Goal: Information Seeking & Learning: Learn about a topic

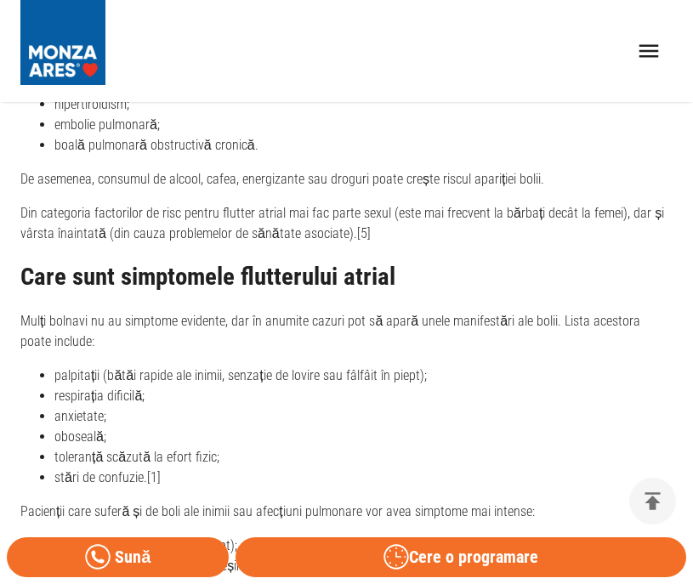
scroll to position [2464, 0]
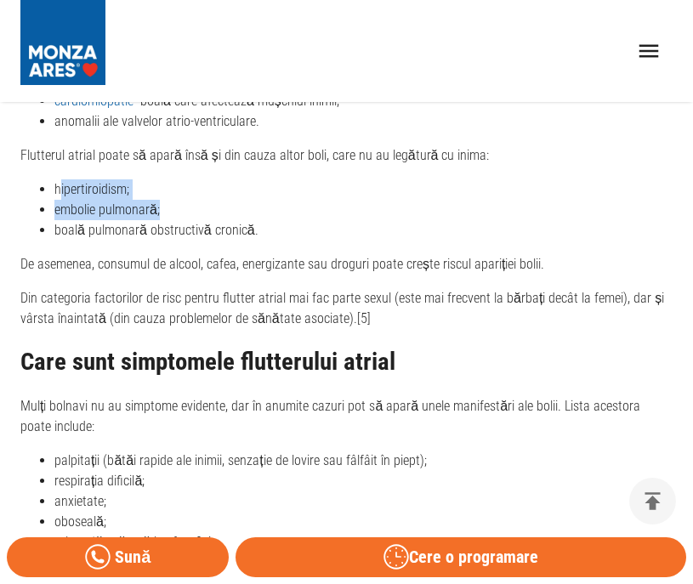
drag, startPoint x: 58, startPoint y: 182, endPoint x: 251, endPoint y: 219, distance: 196.5
click at [251, 208] on ul "hipertiroidism; embolie pulmonară; boală pulmonară obstructivă cronică." at bounding box center [346, 209] width 652 height 61
click at [251, 223] on li "boală pulmonară obstructivă cronică." at bounding box center [363, 230] width 618 height 20
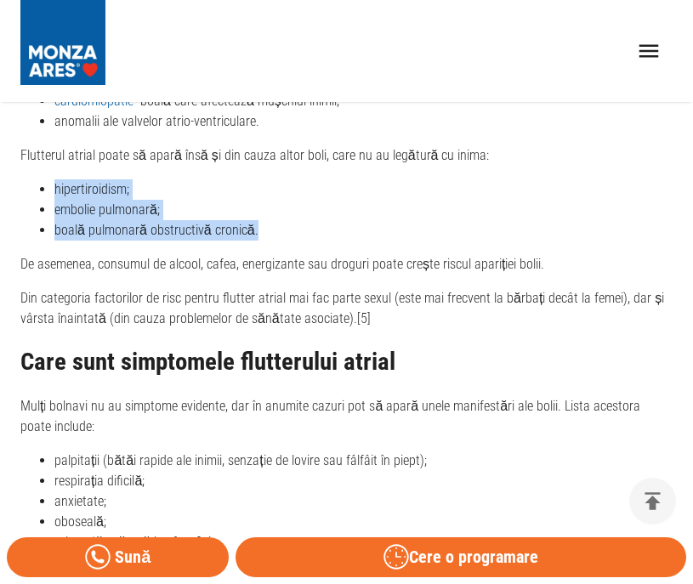
drag, startPoint x: 53, startPoint y: 184, endPoint x: 274, endPoint y: 233, distance: 226.4
click at [274, 233] on ul "hipertiroidism; embolie pulmonară; boală pulmonară obstructivă cronică." at bounding box center [346, 209] width 652 height 61
click at [279, 230] on li "boală pulmonară obstructivă cronică." at bounding box center [363, 230] width 618 height 20
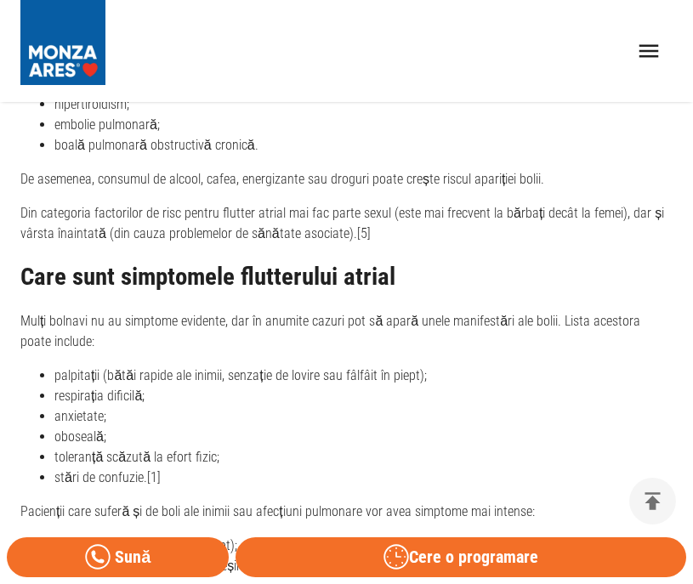
click at [269, 246] on div "Publicat: [DATE] Ultima actualizare: [DATE] Distribuie: Cuprins Ce este flutter…" at bounding box center [346, 515] width 652 height 4656
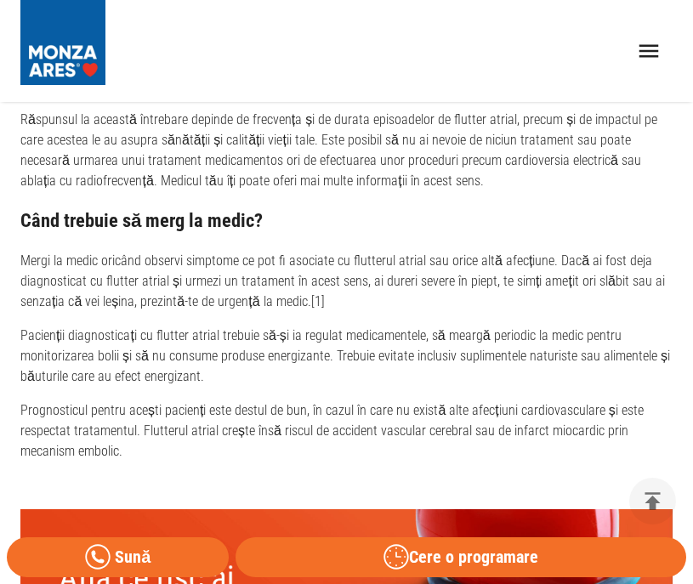
scroll to position [4674, 0]
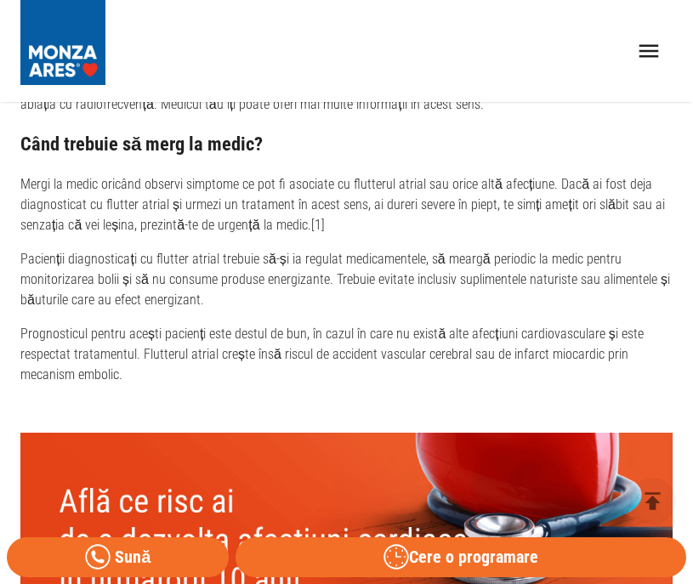
drag, startPoint x: 467, startPoint y: 245, endPoint x: 529, endPoint y: 259, distance: 63.7
click at [529, 259] on p "Pacienții diagnosticați cu flutter atrial trebuie să-și ia regulat medicamentel…" at bounding box center [346, 279] width 652 height 61
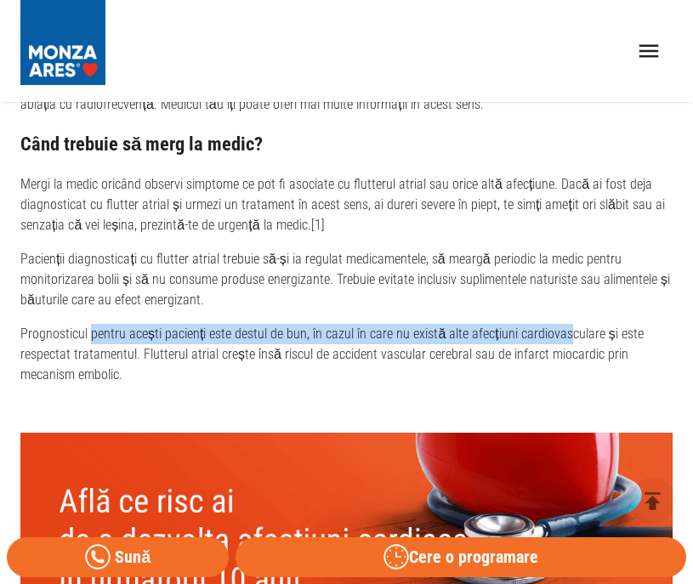
drag, startPoint x: 93, startPoint y: 295, endPoint x: 563, endPoint y: 297, distance: 470.8
click at [563, 324] on p "Prognosticul pentru acești pacienți este destul de bun, în cazul în care nu exi…" at bounding box center [346, 354] width 652 height 61
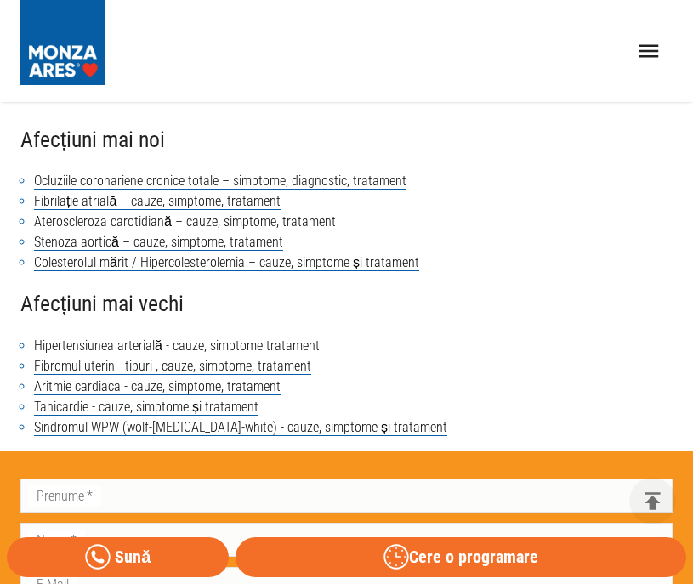
scroll to position [5693, 0]
